Goal: Check status: Check status

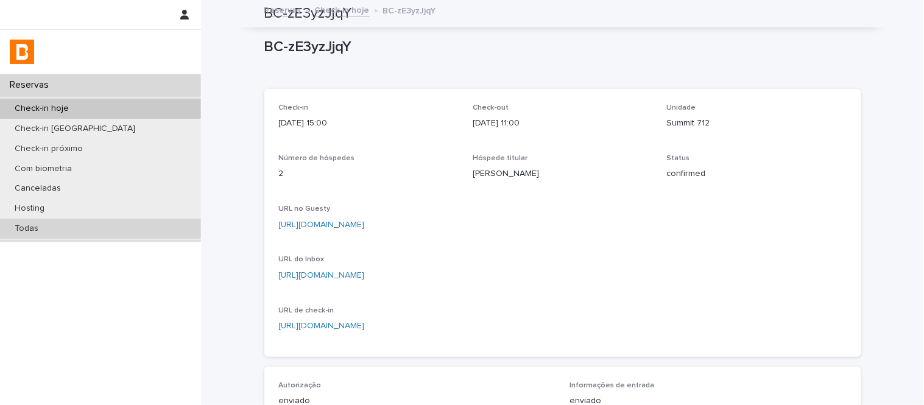
scroll to position [259, 0]
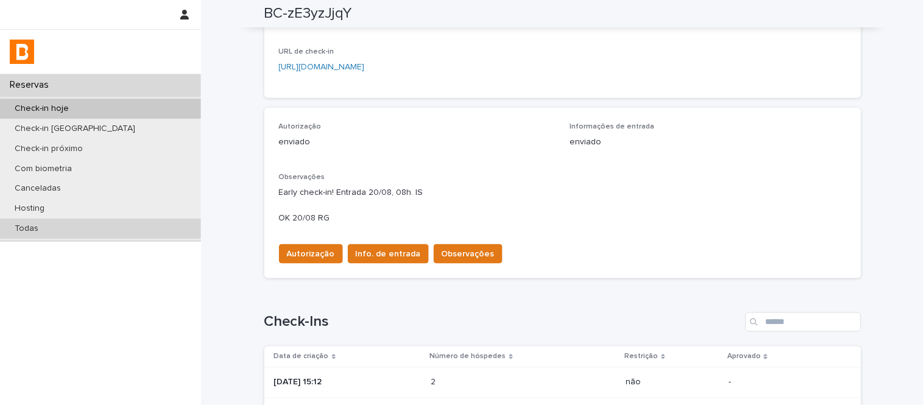
click at [121, 233] on div "Todas" at bounding box center [100, 229] width 201 height 20
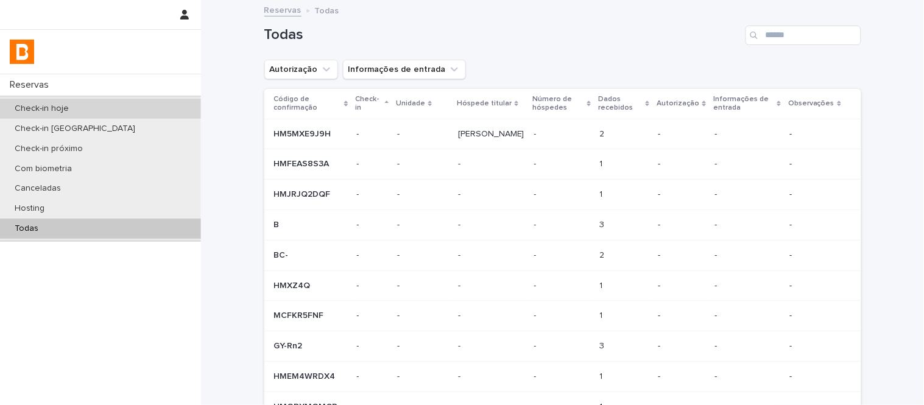
click at [157, 107] on div "Check-in hoje" at bounding box center [100, 109] width 201 height 20
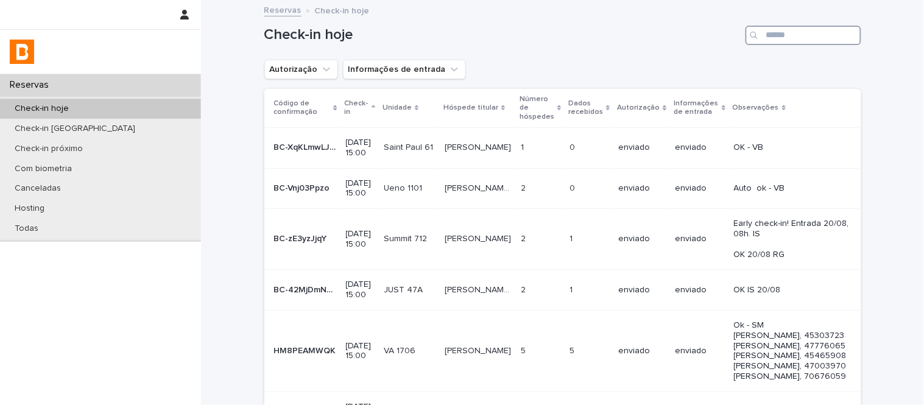
click at [801, 31] on input "Search" at bounding box center [804, 35] width 116 height 19
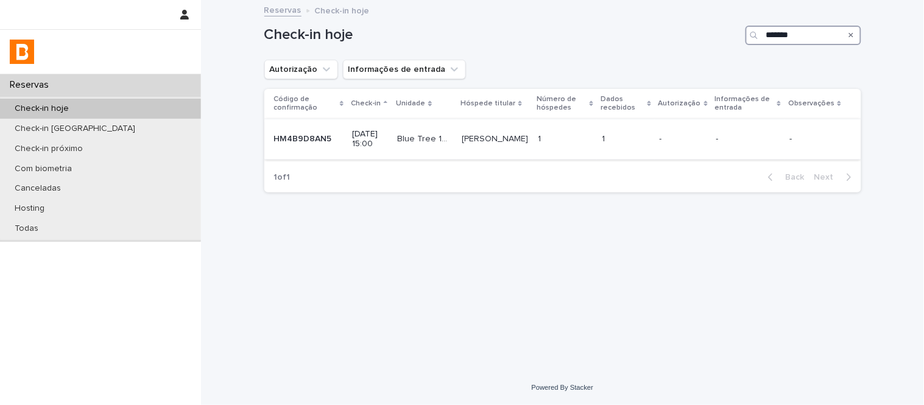
type input "*******"
click at [709, 154] on td "-" at bounding box center [683, 139] width 57 height 41
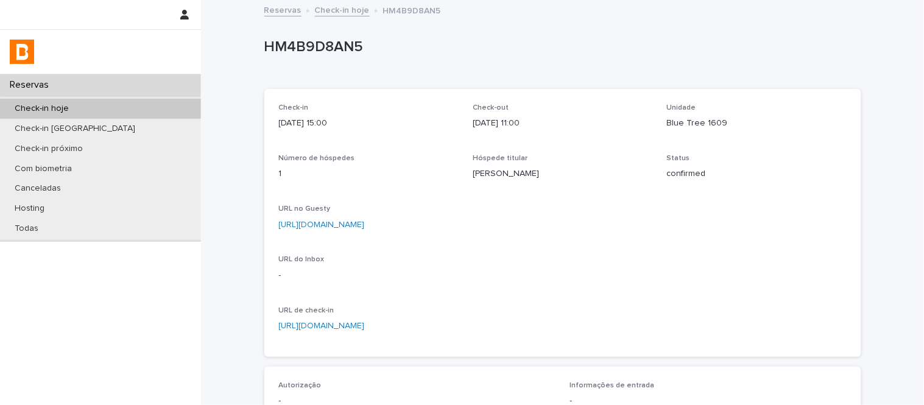
click at [704, 112] on div "Unidade Blue Tree 1609" at bounding box center [757, 122] width 180 height 36
click at [703, 119] on p "Blue Tree 1609" at bounding box center [757, 123] width 180 height 13
copy p "Blue Tree 1609"
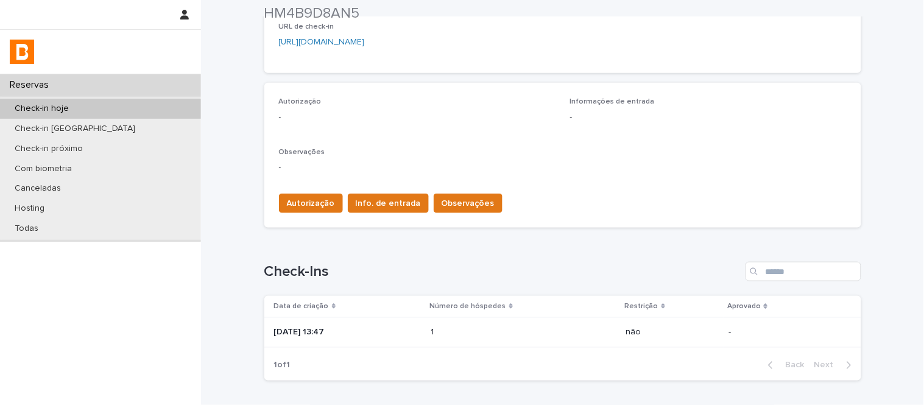
scroll to position [364, 0]
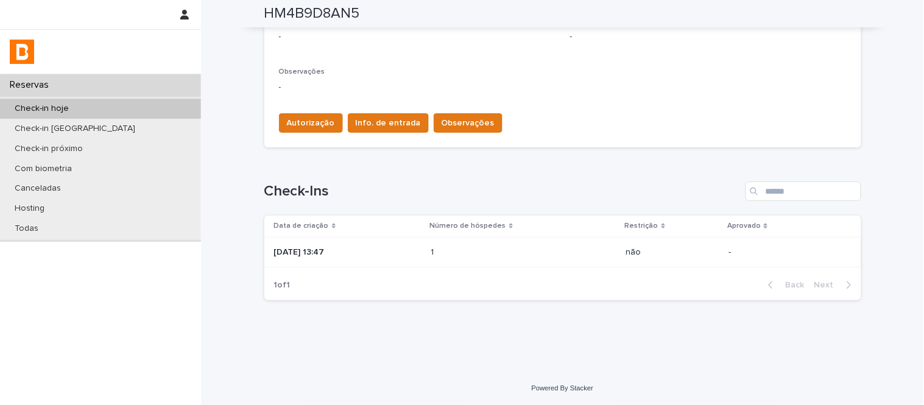
click at [526, 251] on p at bounding box center [484, 252] width 107 height 10
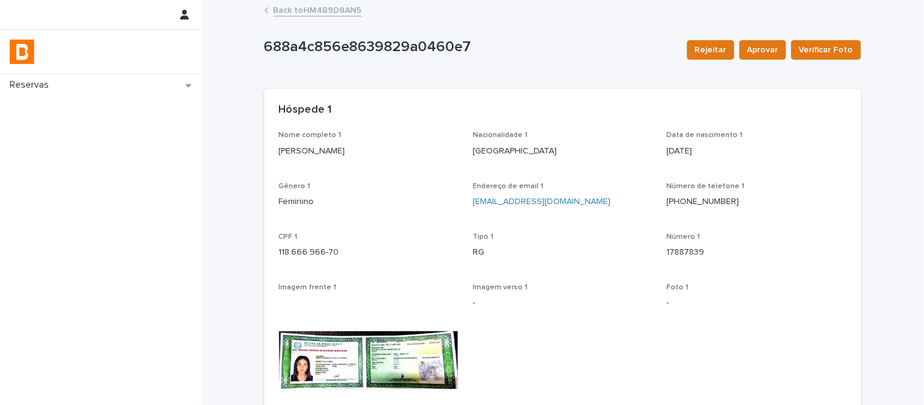
click at [379, 148] on p "[PERSON_NAME]" at bounding box center [369, 151] width 180 height 13
copy p "[PERSON_NAME]"
click at [314, 250] on p "118.666.966-70" at bounding box center [369, 252] width 180 height 13
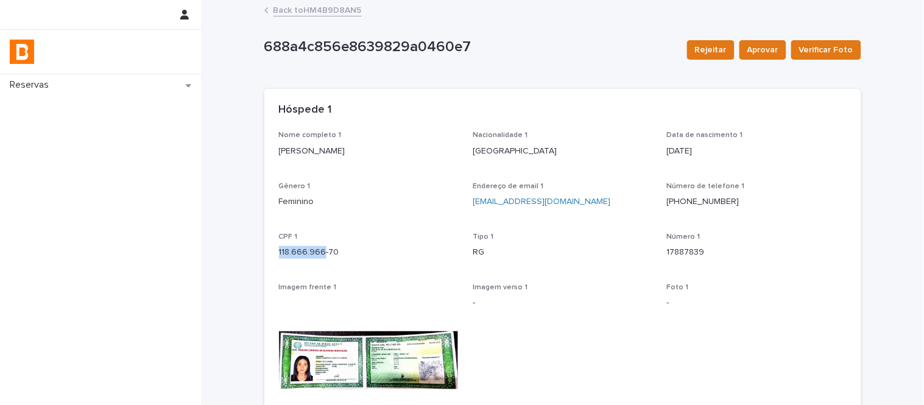
click at [314, 250] on p "118.666.966-70" at bounding box center [369, 252] width 180 height 13
copy p "118.666.966-70"
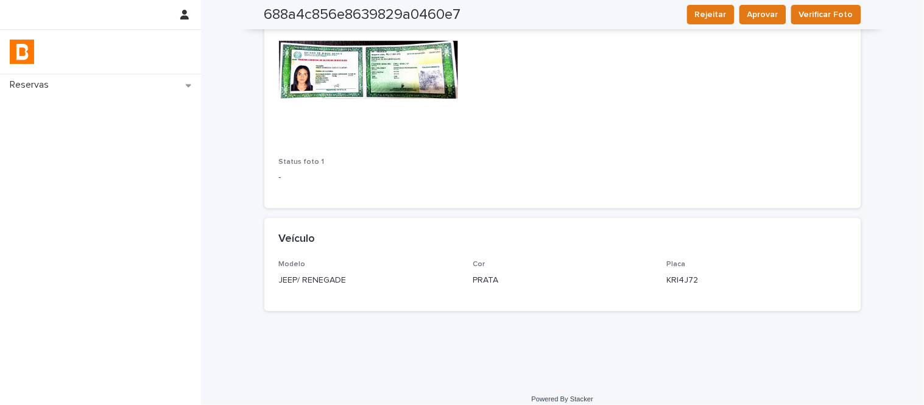
scroll to position [300, 0]
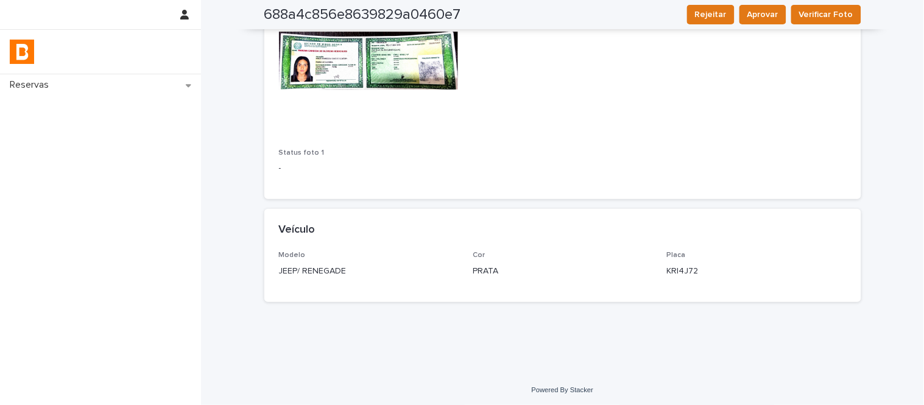
click at [331, 271] on p "JEEP/ RENEGADE" at bounding box center [369, 271] width 180 height 13
copy p "JEEP/ RENEGADE"
click at [480, 272] on p "PRATA" at bounding box center [563, 271] width 180 height 13
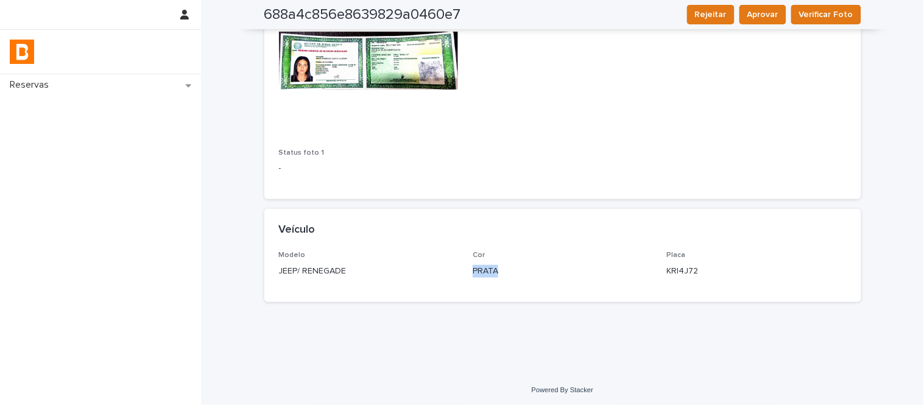
click at [480, 272] on p "PRATA" at bounding box center [563, 271] width 180 height 13
copy p "PRATA"
click at [689, 269] on p "KRI4J72" at bounding box center [757, 271] width 180 height 13
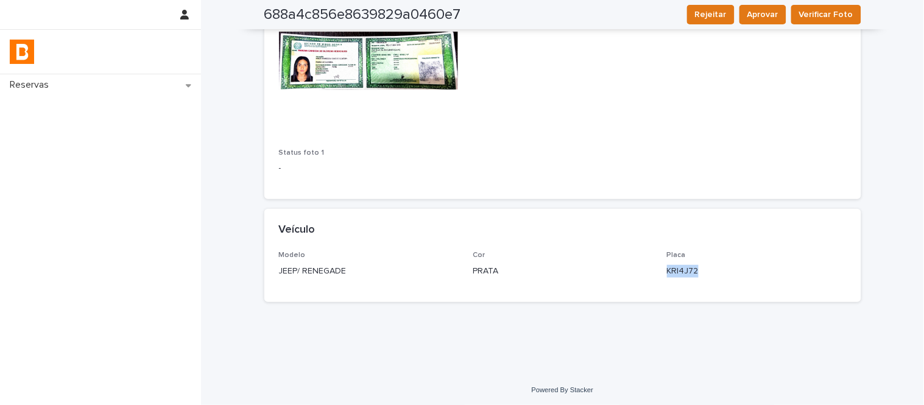
click at [689, 269] on p "KRI4J72" at bounding box center [757, 271] width 180 height 13
copy p "KRI4J72"
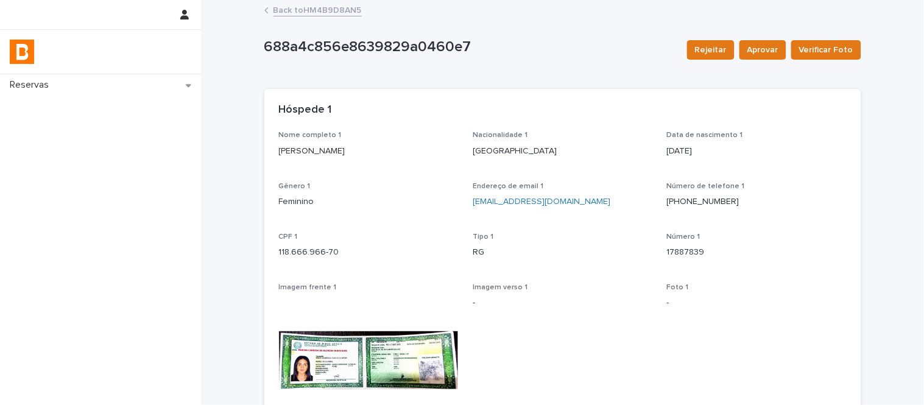
click at [323, 17] on div "Back to HM4B9D8AN5" at bounding box center [562, 10] width 609 height 17
click at [322, 7] on link "Back to HM4B9D8AN5" at bounding box center [318, 9] width 88 height 14
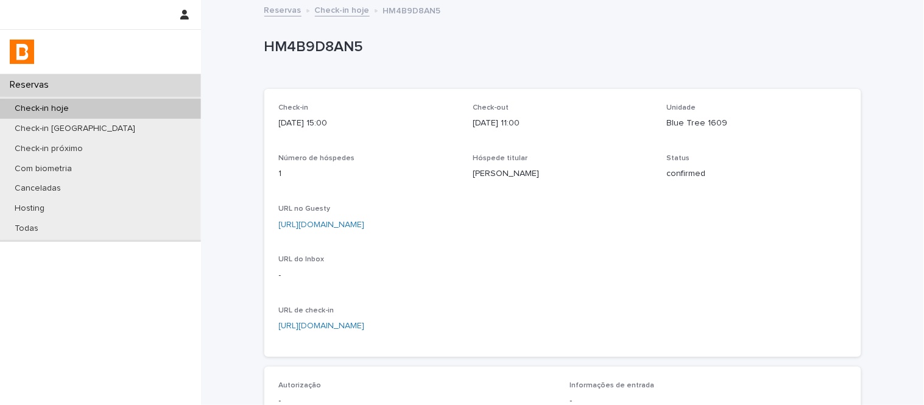
click at [365, 228] on link "[URL][DOMAIN_NAME]" at bounding box center [322, 225] width 86 height 9
